Goal: Task Accomplishment & Management: Use online tool/utility

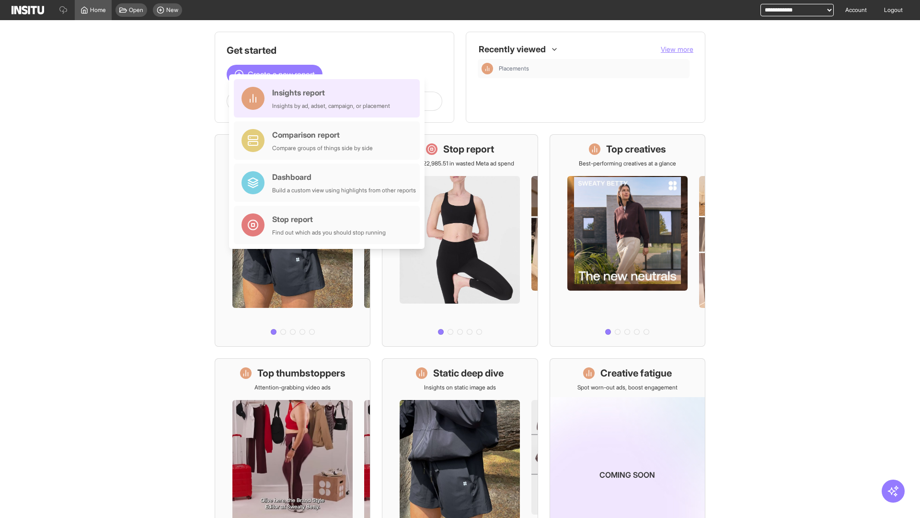
click at [329, 98] on div "Insights report Insights by ad, adset, campaign, or placement" at bounding box center [331, 98] width 118 height 23
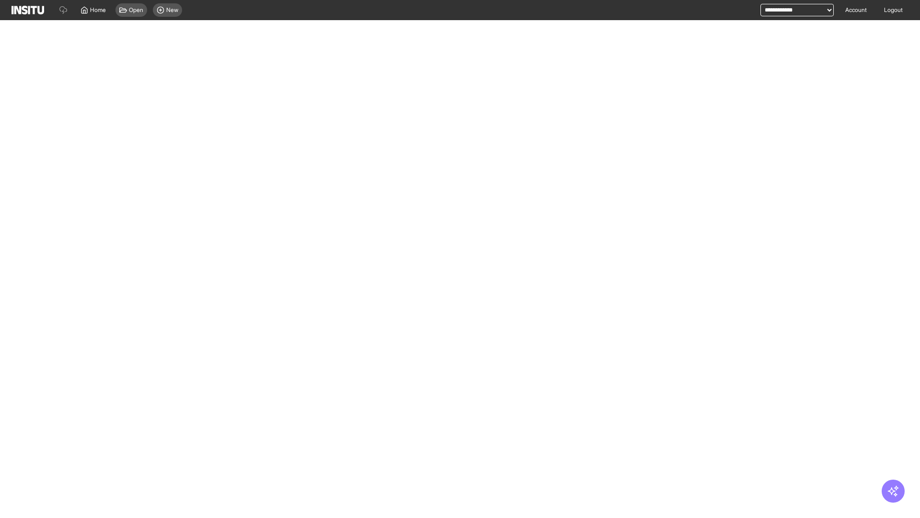
select select "**"
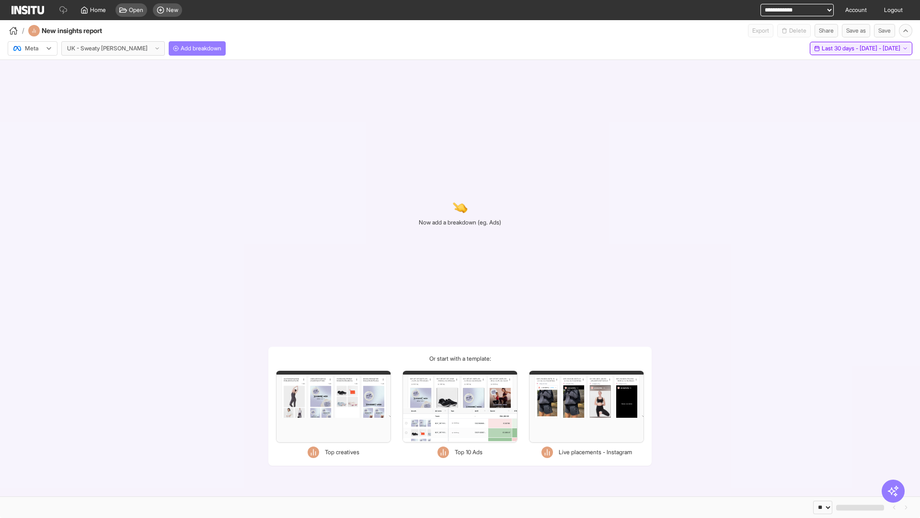
click at [840, 48] on span "Last 30 days - [DATE] - [DATE]" at bounding box center [861, 49] width 79 height 8
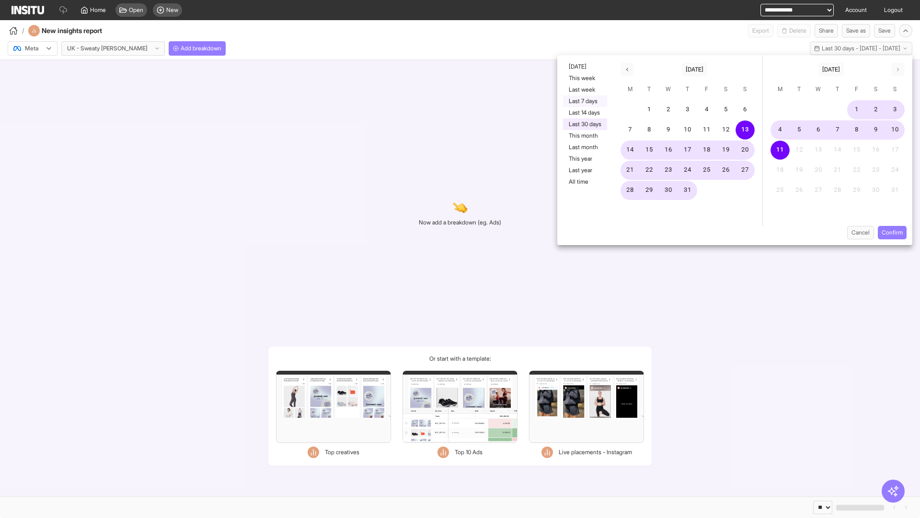
click at [584, 101] on button "Last 7 days" at bounding box center [585, 101] width 44 height 12
